Goal: Navigation & Orientation: Find specific page/section

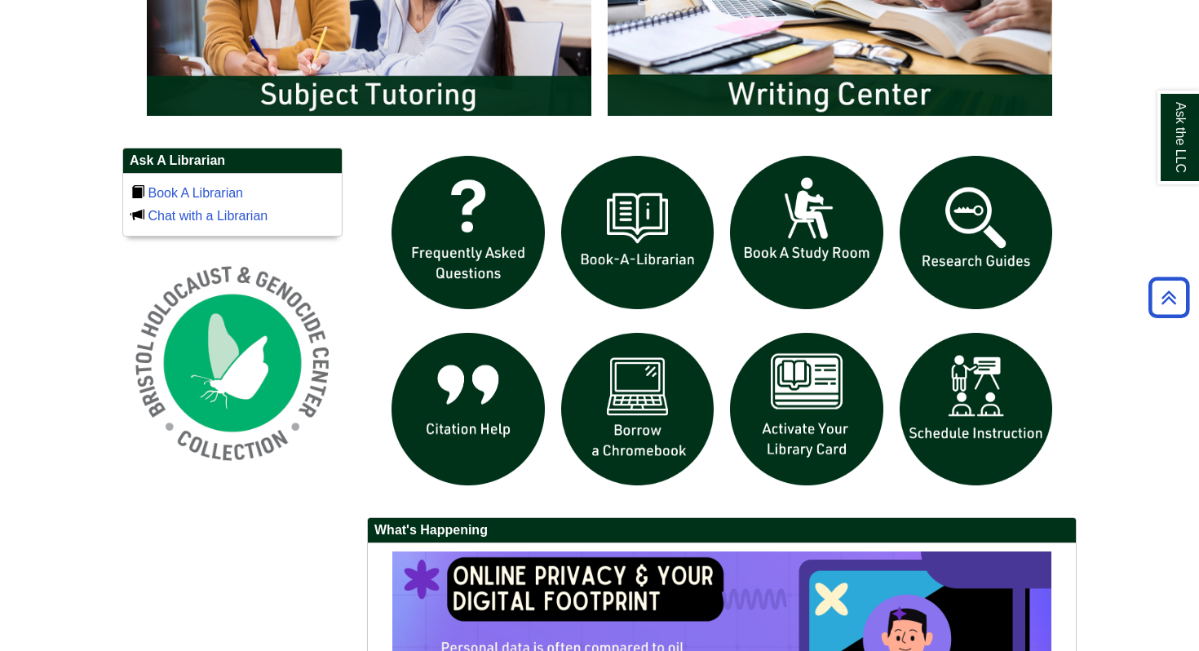
scroll to position [1022, 0]
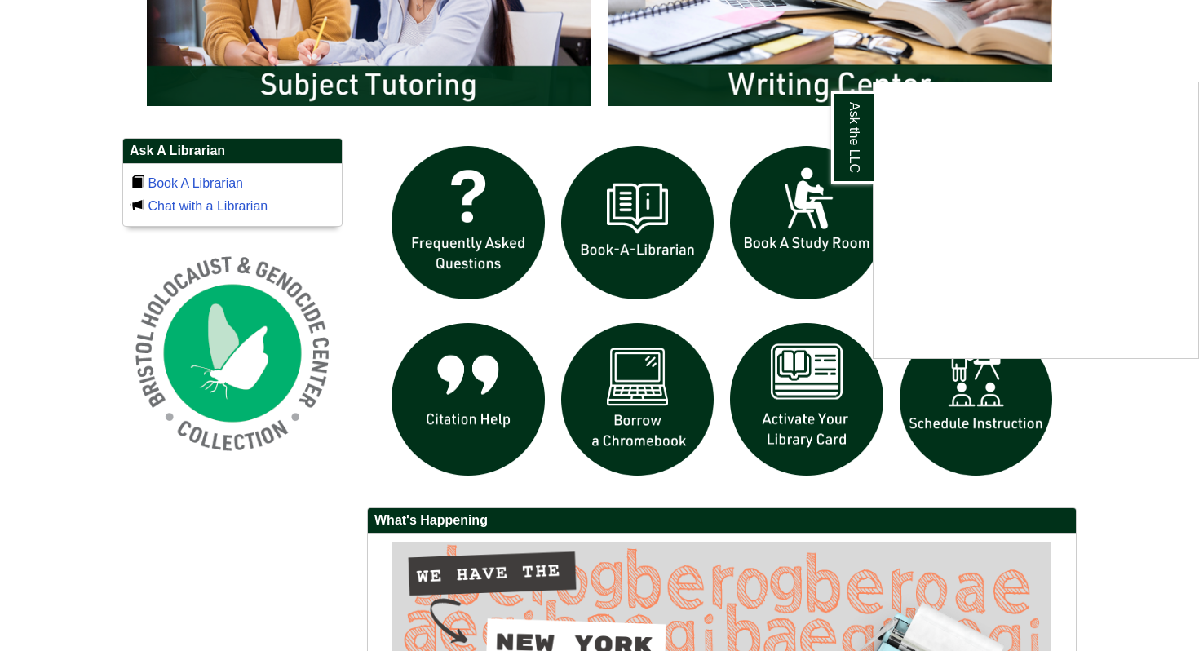
click at [1112, 399] on div "Ask the LLC" at bounding box center [599, 325] width 1199 height 651
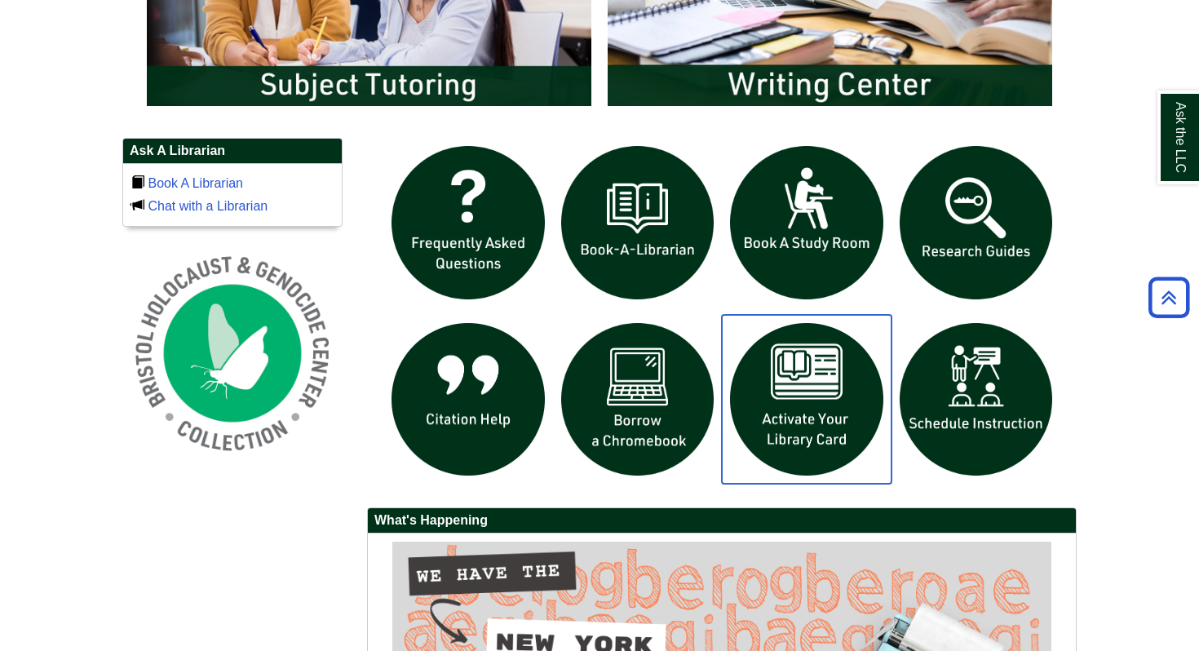
click at [832, 416] on img "slideshow" at bounding box center [807, 400] width 170 height 170
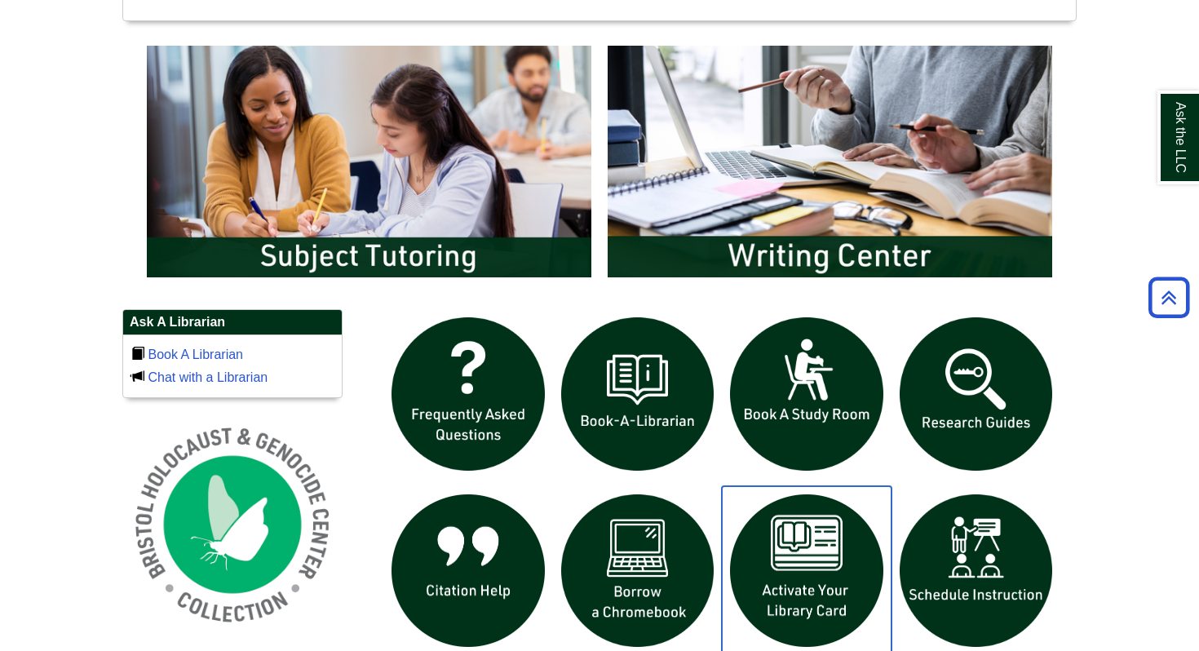
scroll to position [934, 0]
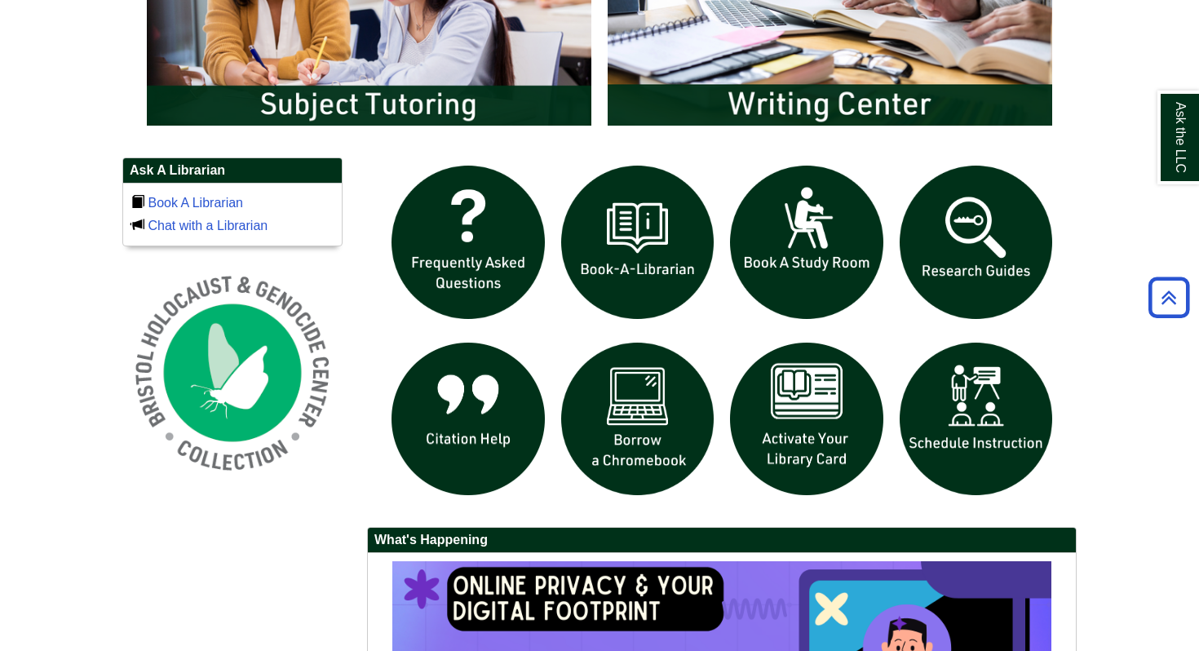
scroll to position [1053, 0]
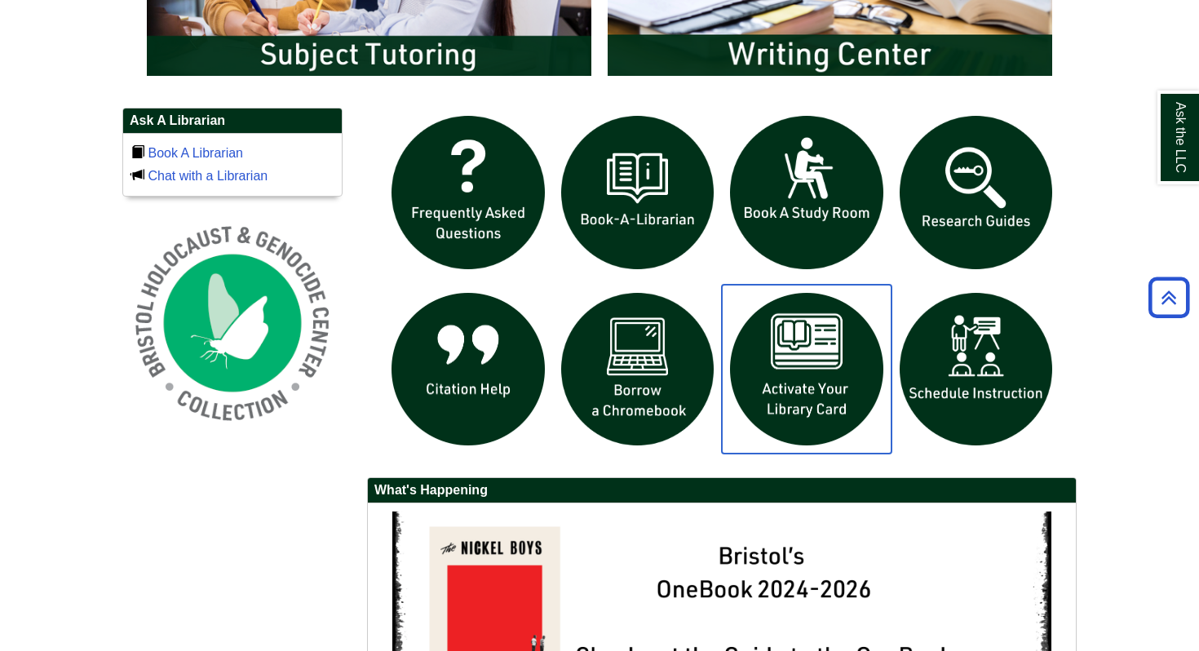
click at [823, 382] on img "slideshow" at bounding box center [807, 370] width 170 height 170
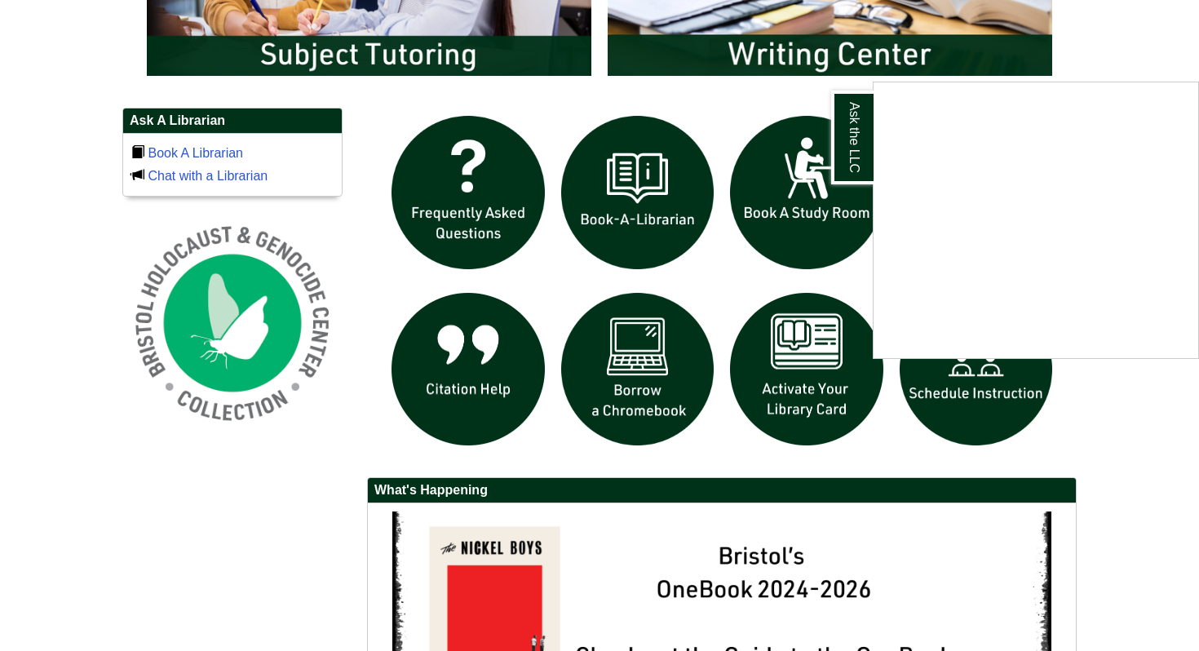
click at [1091, 366] on div "Ask the LLC" at bounding box center [599, 325] width 1199 height 651
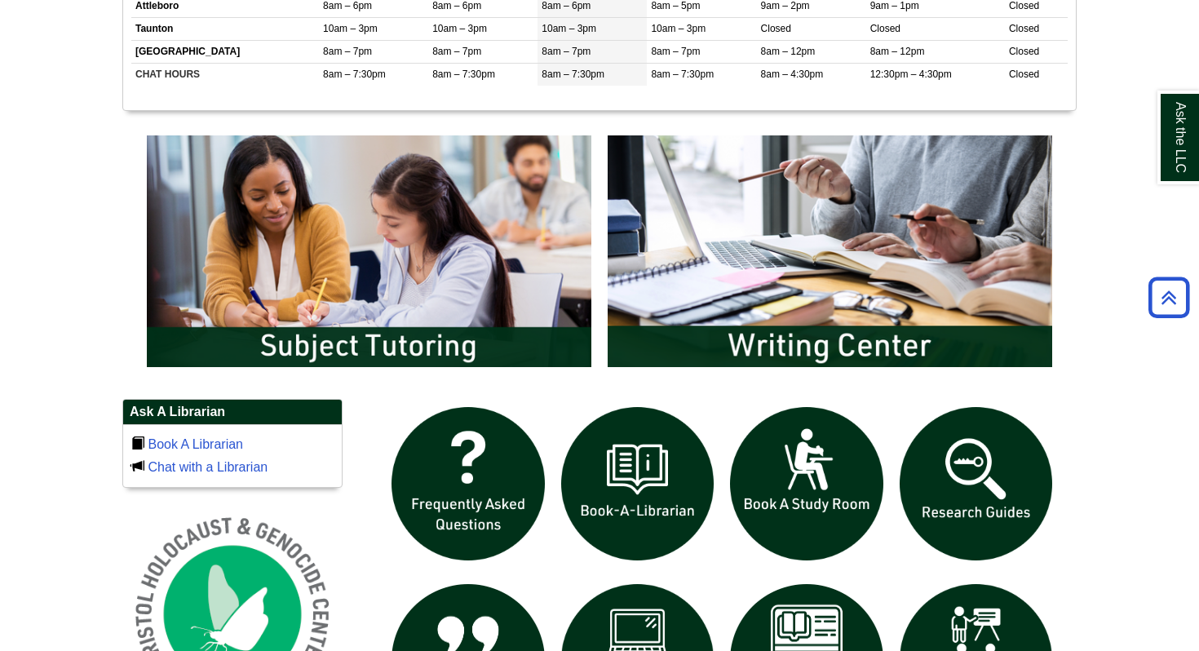
scroll to position [0, 0]
